Goal: Task Accomplishment & Management: Use online tool/utility

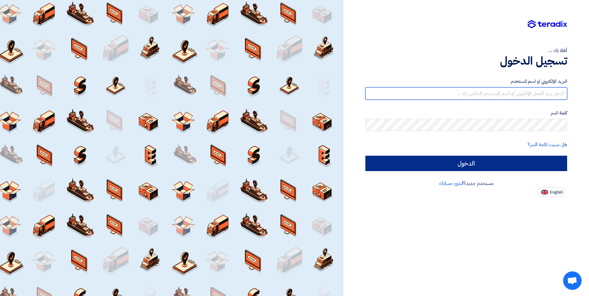
type input "[PERSON_NAME][EMAIL_ADDRESS][DOMAIN_NAME]"
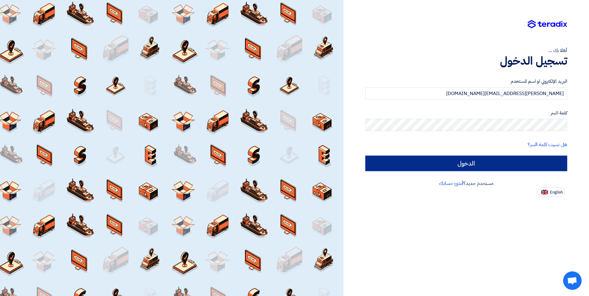
click at [486, 167] on input "الدخول" at bounding box center [467, 163] width 202 height 15
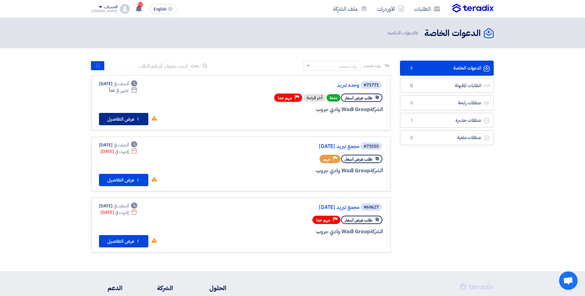
click at [121, 116] on button "Check details عرض التفاصيل" at bounding box center [123, 119] width 49 height 12
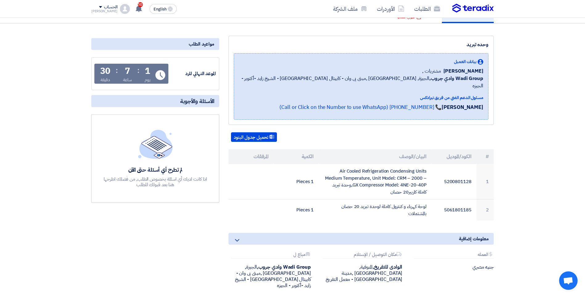
scroll to position [62, 0]
